Goal: Check status: Check status

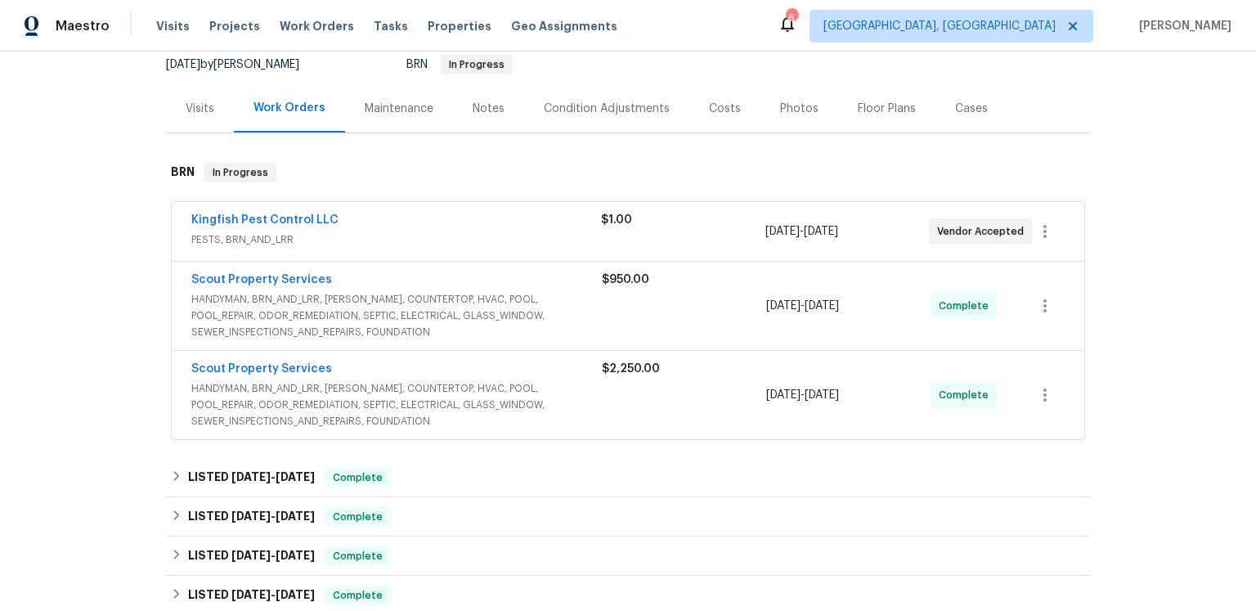
scroll to position [254, 0]
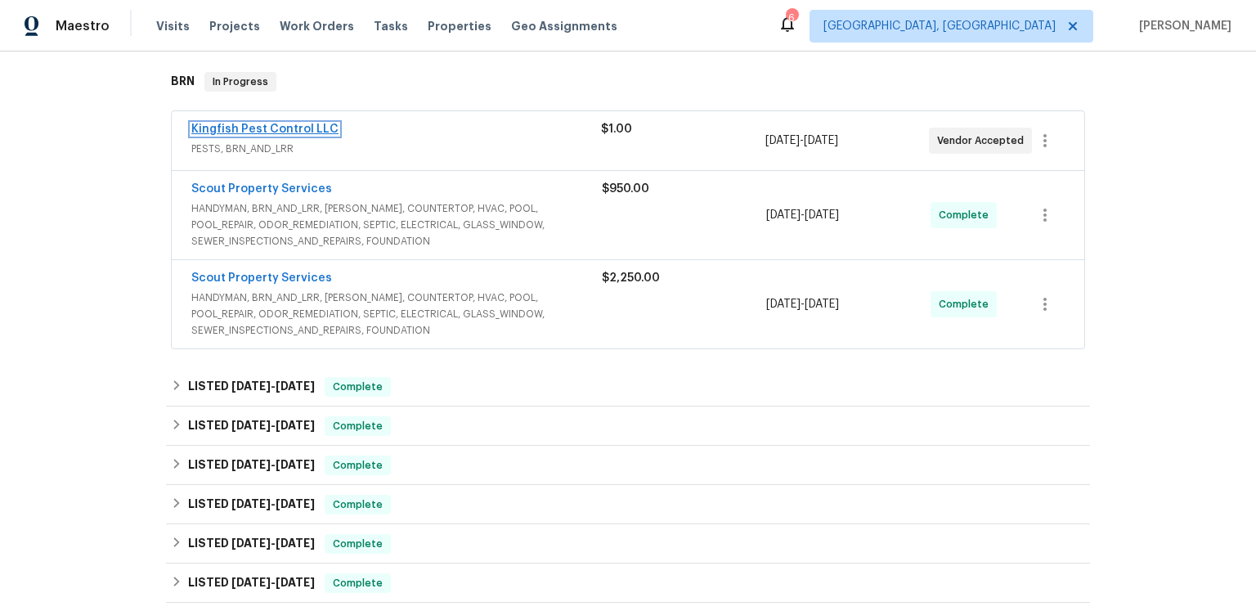
click at [339, 135] on link "Kingfish Pest Control LLC" at bounding box center [264, 128] width 147 height 11
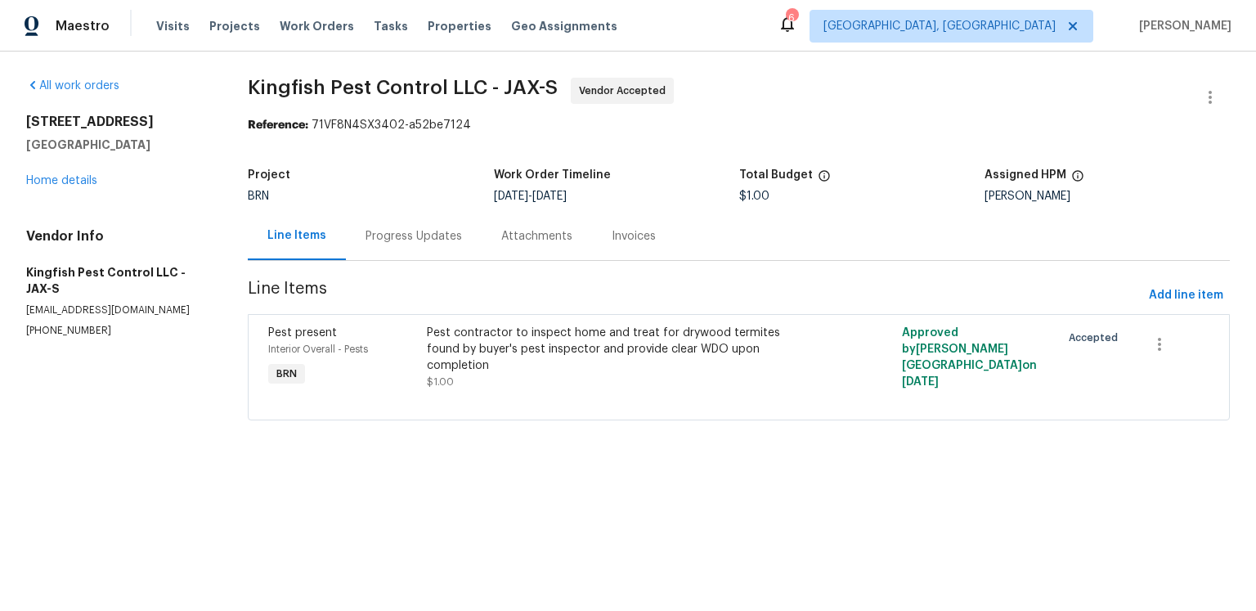
click at [461, 250] on div "Progress Updates" at bounding box center [414, 236] width 136 height 48
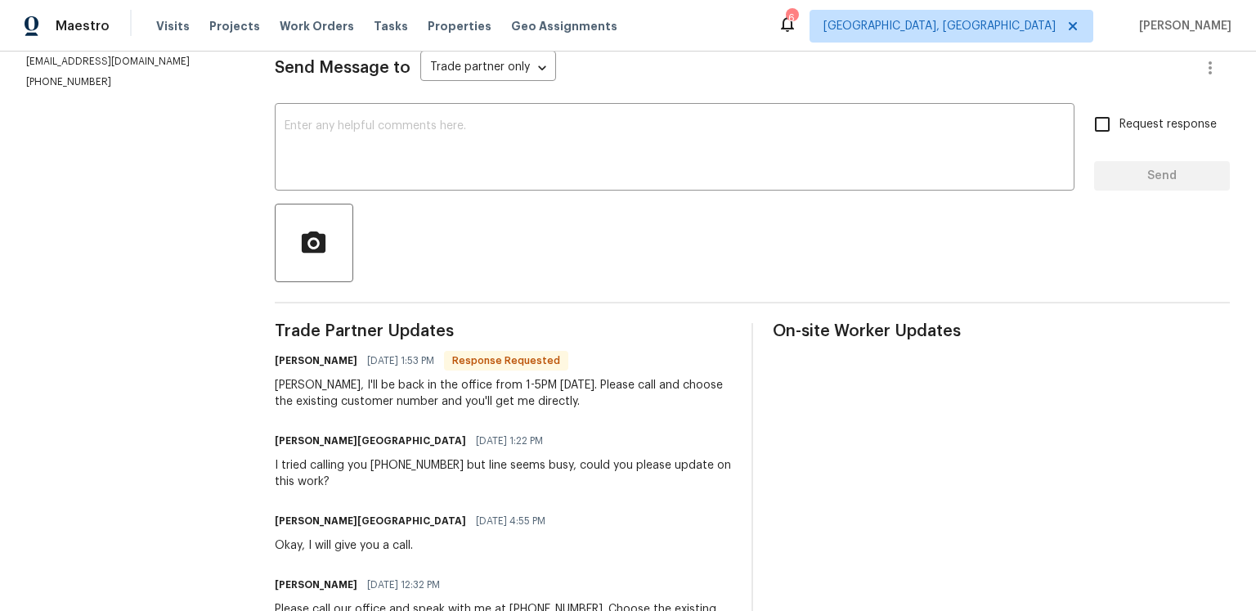
scroll to position [289, 0]
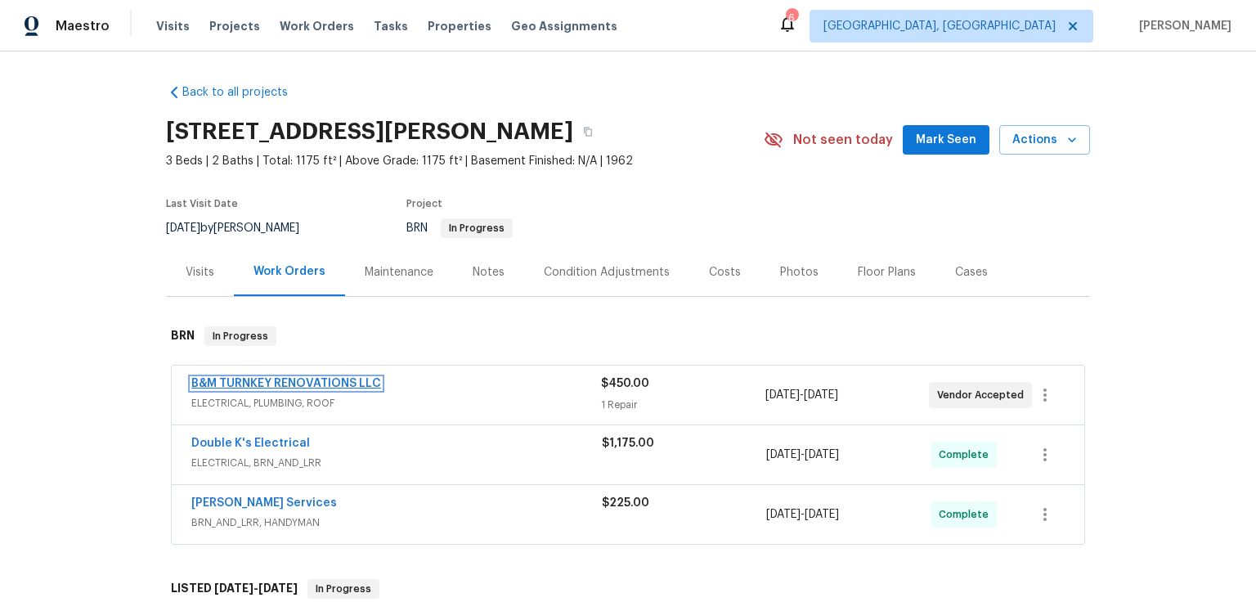
click at [381, 389] on link "B&M TURNKEY RENOVATIONS LLC" at bounding box center [286, 383] width 190 height 11
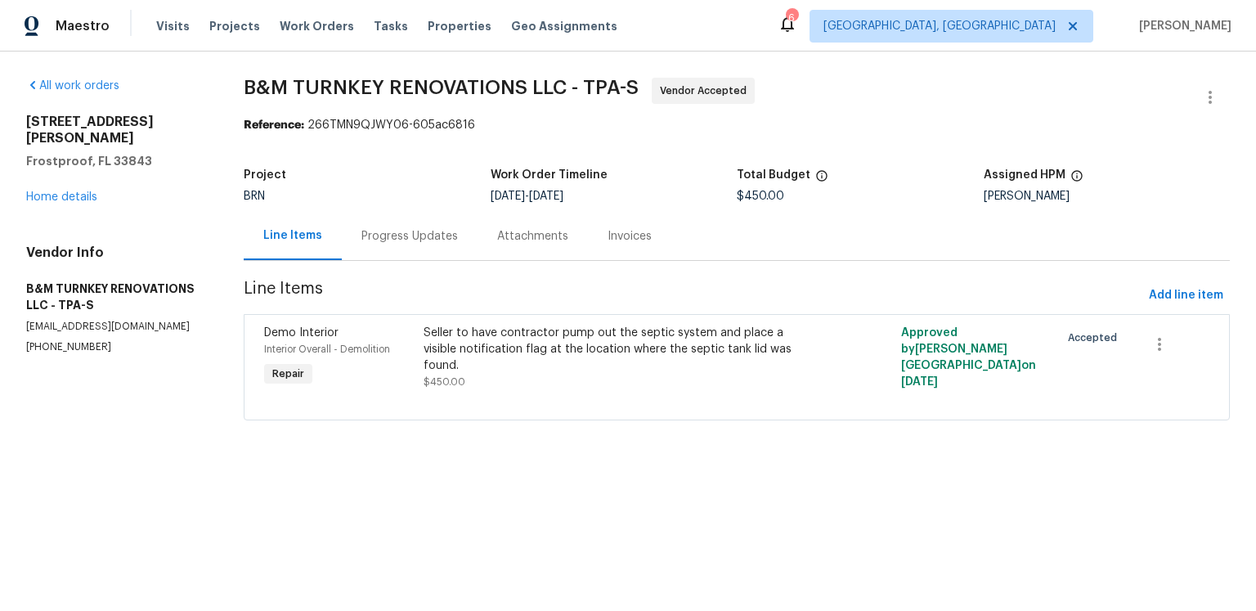
click at [458, 244] on div "Progress Updates" at bounding box center [409, 236] width 96 height 16
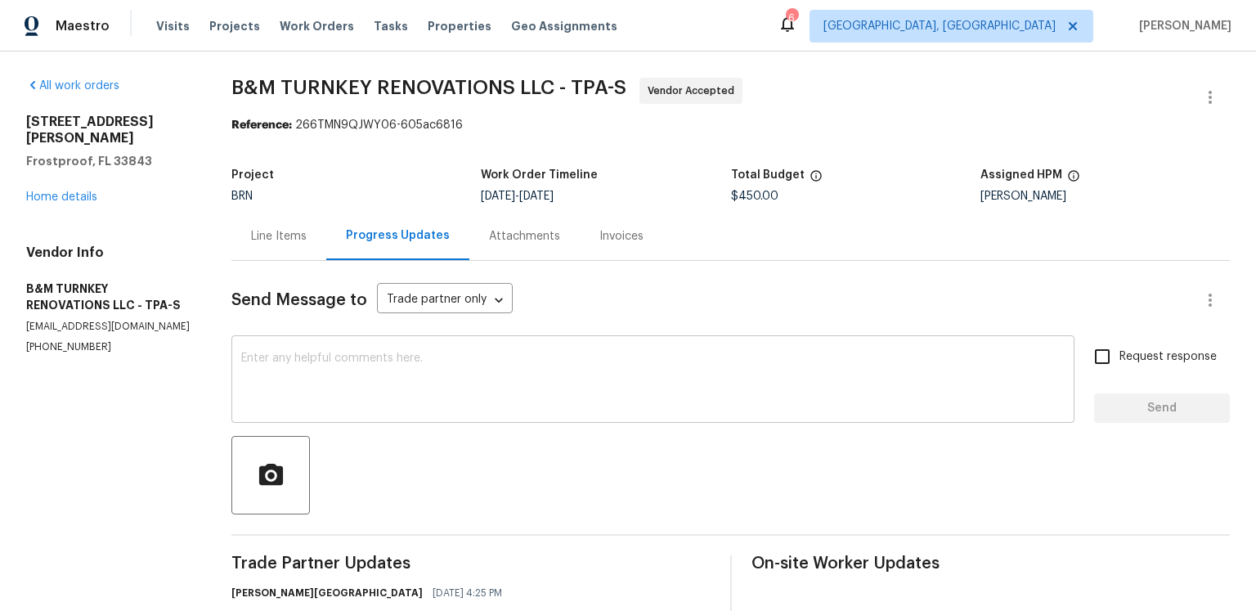
scroll to position [205, 0]
